Goal: Task Accomplishment & Management: Manage account settings

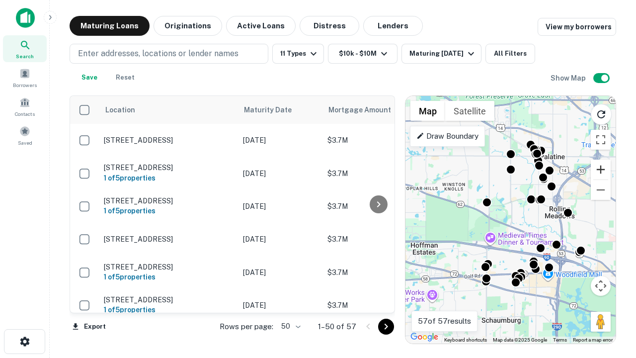
click at [601, 169] on button "Zoom in" at bounding box center [601, 169] width 20 height 20
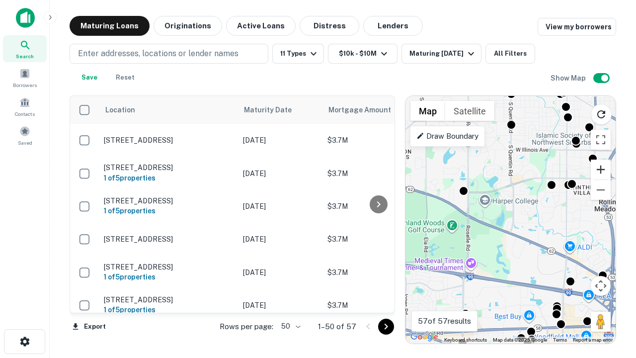
click at [601, 169] on button "Zoom in" at bounding box center [601, 169] width 20 height 20
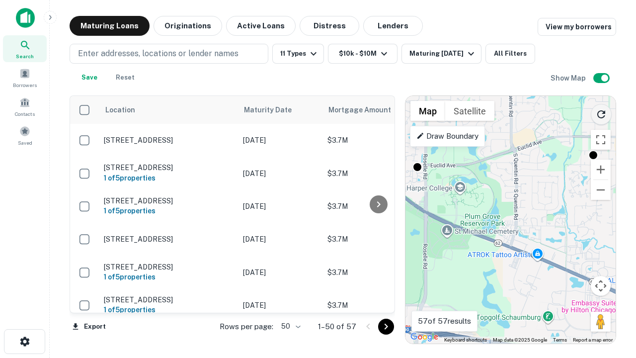
click at [601, 112] on icon "Reload search area" at bounding box center [601, 114] width 12 height 12
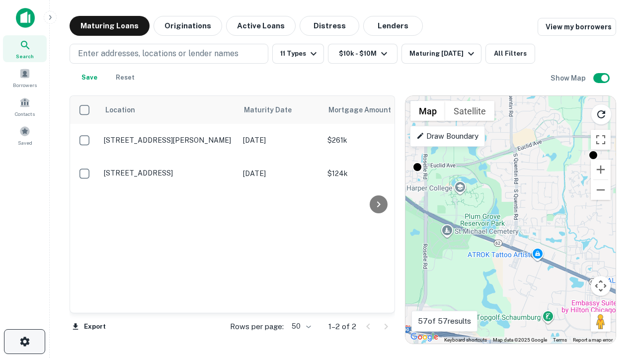
click at [24, 341] on icon "button" at bounding box center [25, 341] width 12 height 12
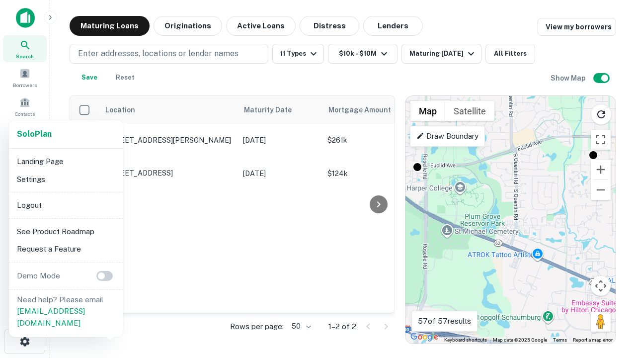
click at [66, 205] on li "Logout" at bounding box center [66, 205] width 106 height 18
